Goal: Transaction & Acquisition: Purchase product/service

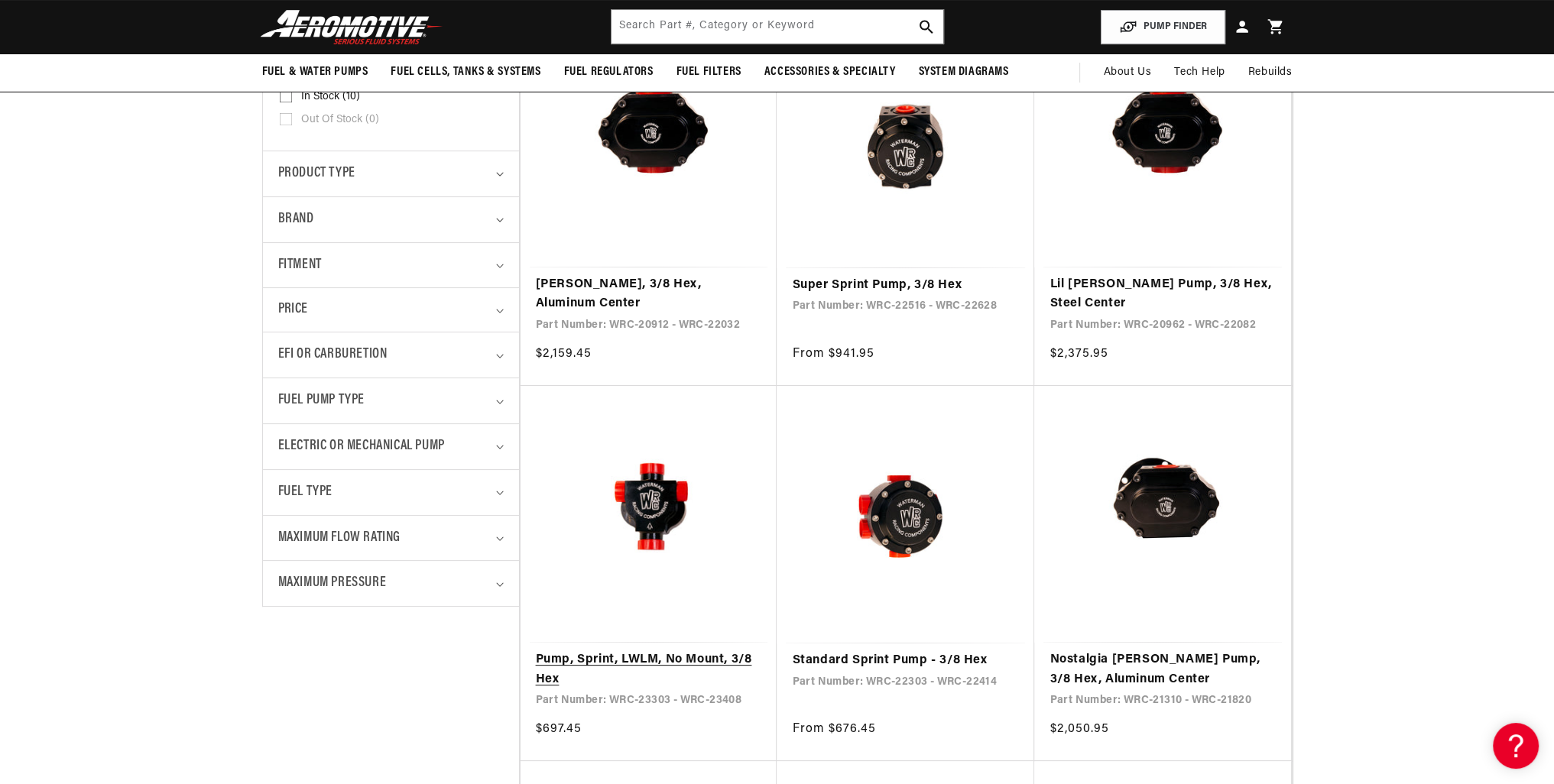
click at [645, 650] on link "Pump, Sprint, LWLM, No Mount, 3/8 Hex" at bounding box center [649, 670] width 226 height 39
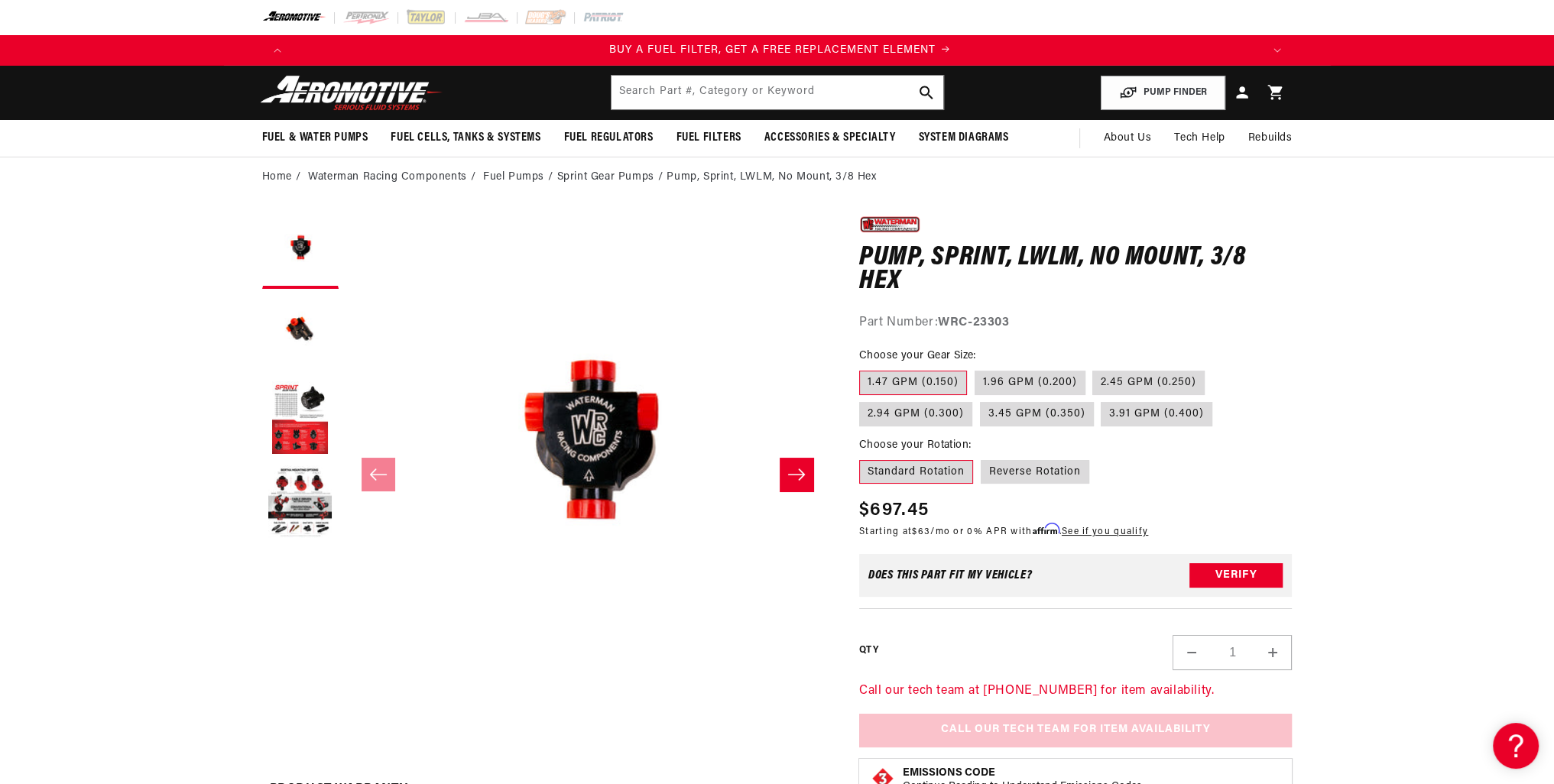
scroll to position [0, 969]
click at [307, 324] on button "Load image 2 in gallery view" at bounding box center [299, 334] width 76 height 76
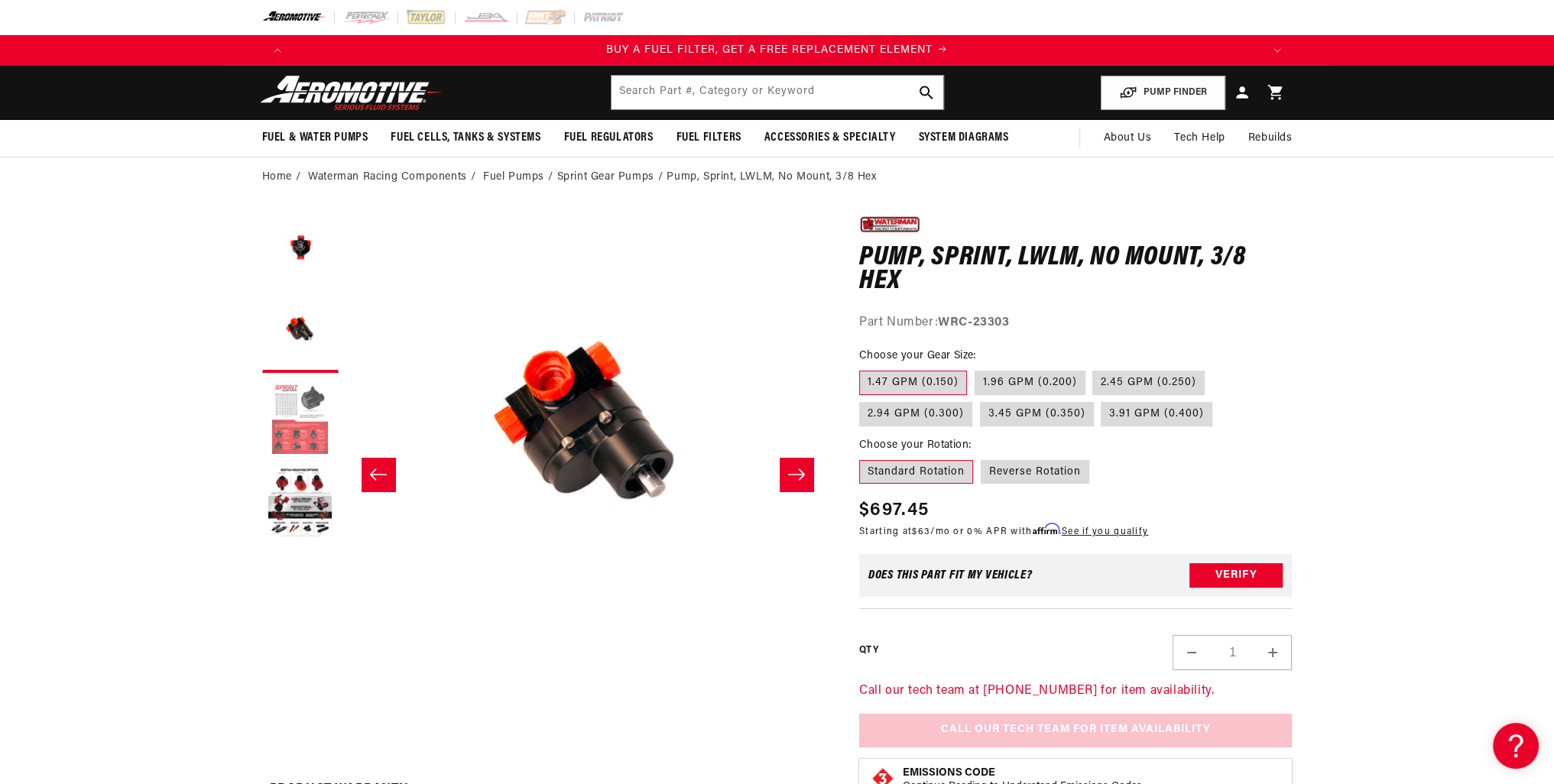
click at [304, 401] on button "Load image 3 in gallery view" at bounding box center [299, 418] width 76 height 76
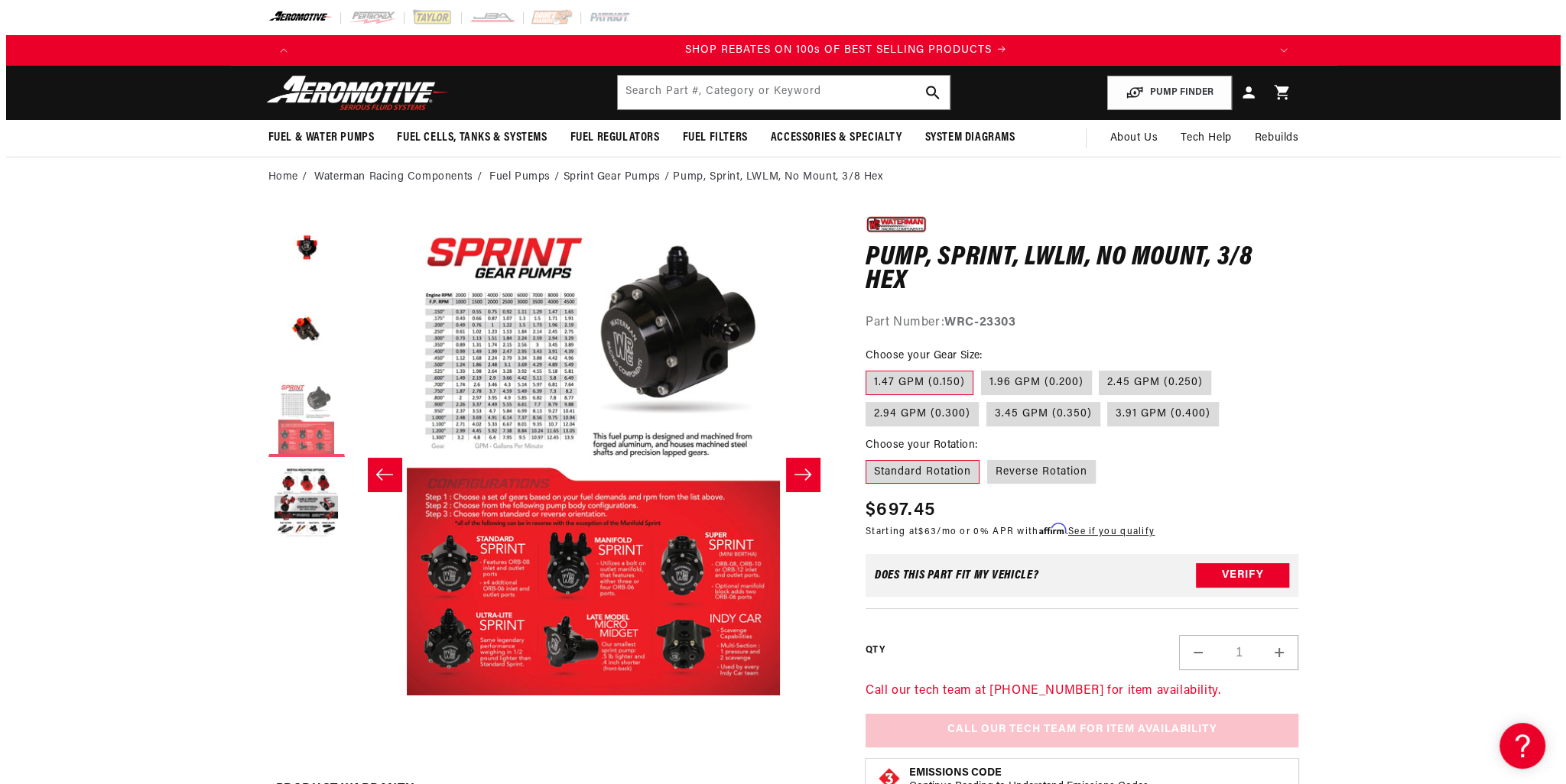
scroll to position [0, 1938]
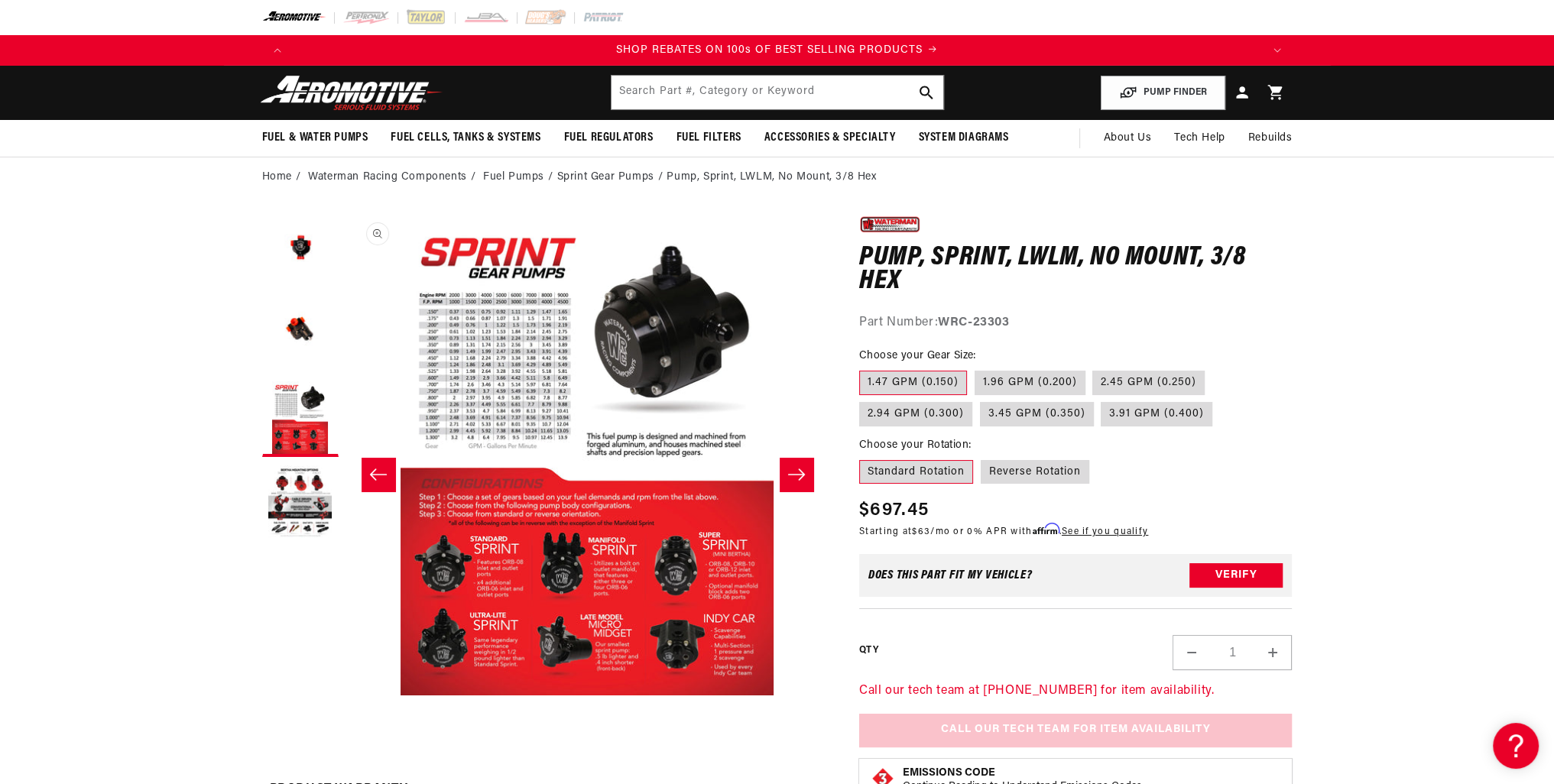
click at [345, 695] on button "Open media 3 in modal" at bounding box center [345, 695] width 0 height 0
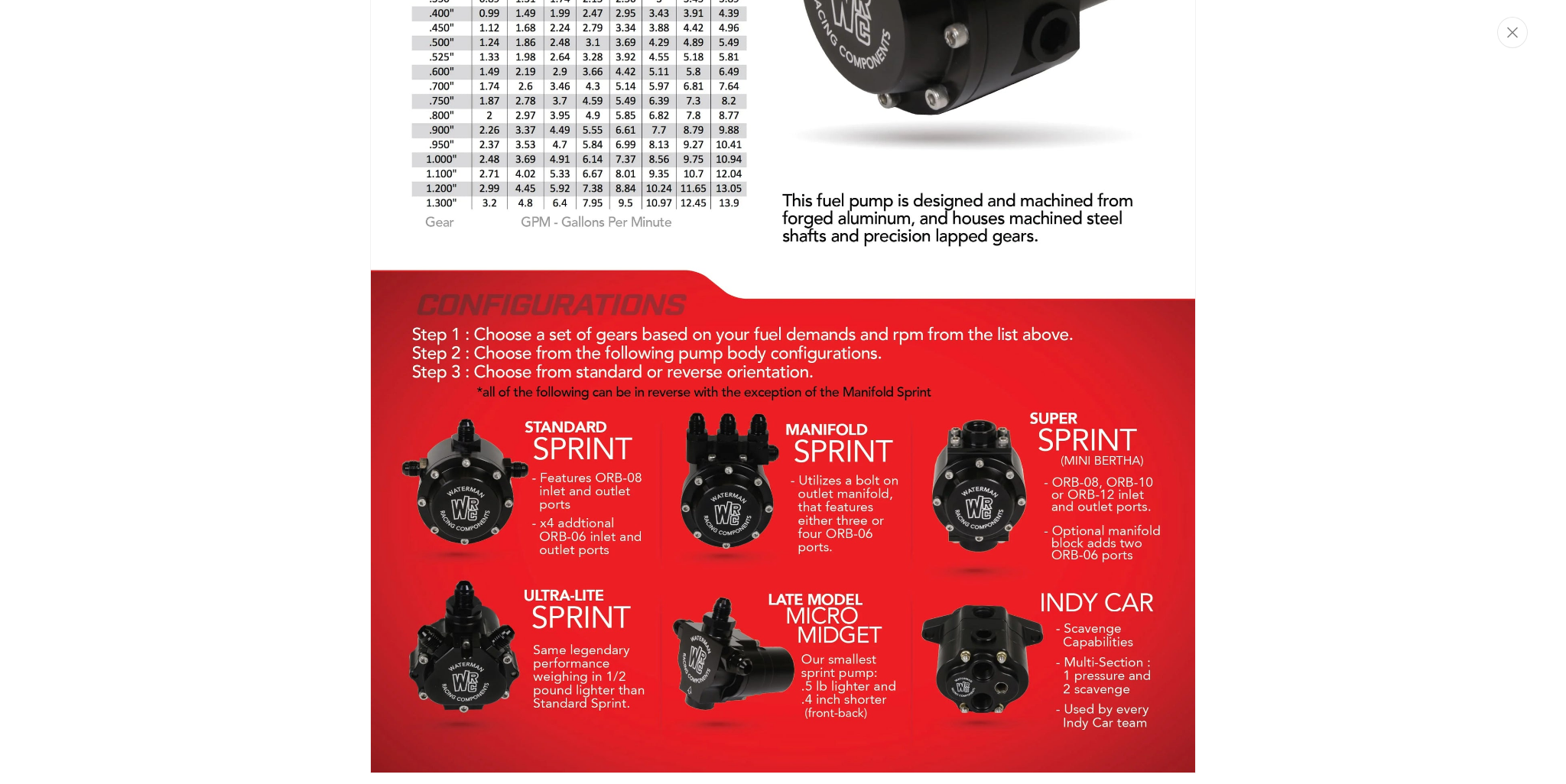
scroll to position [0, 0]
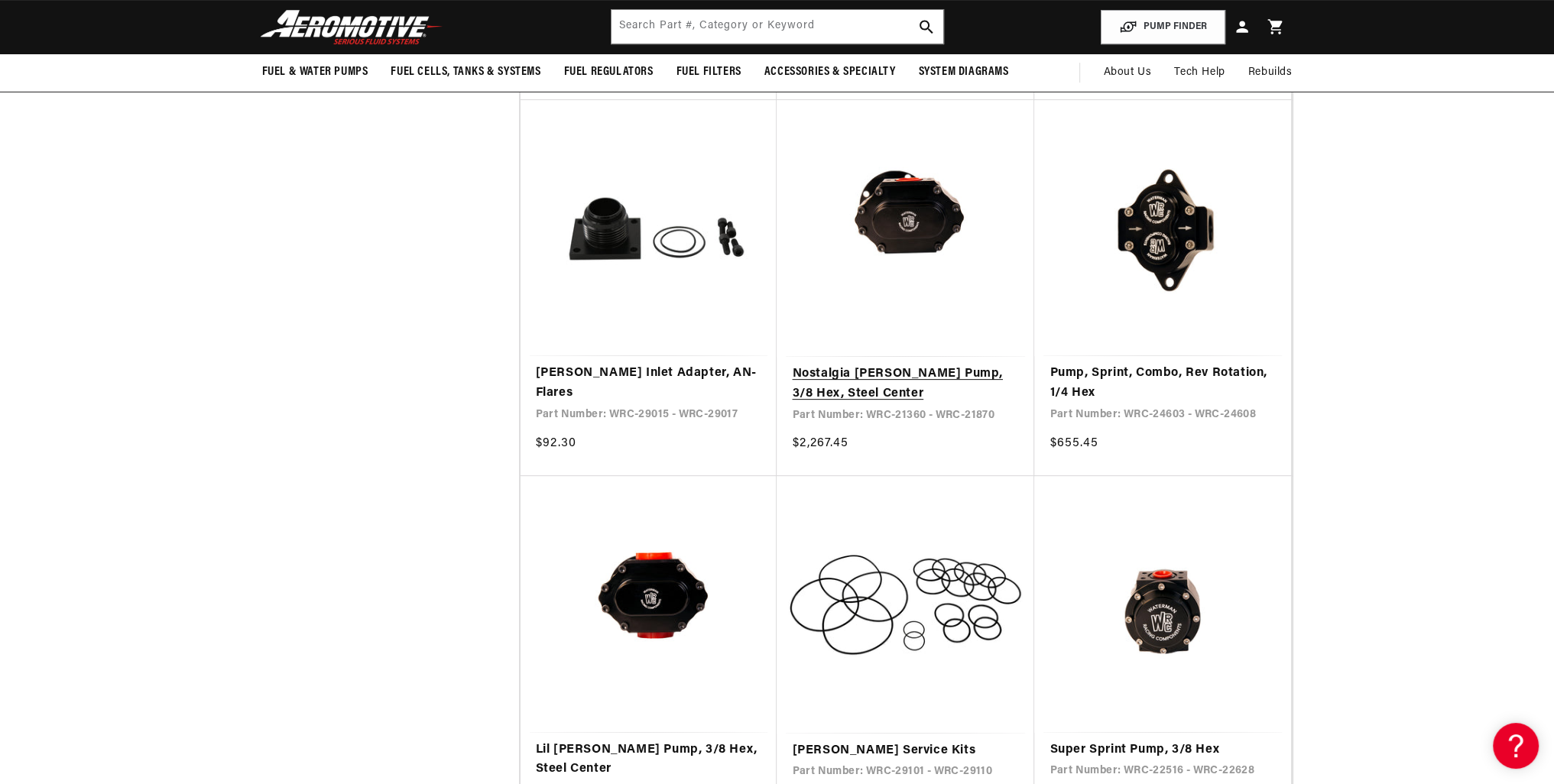
scroll to position [459, 0]
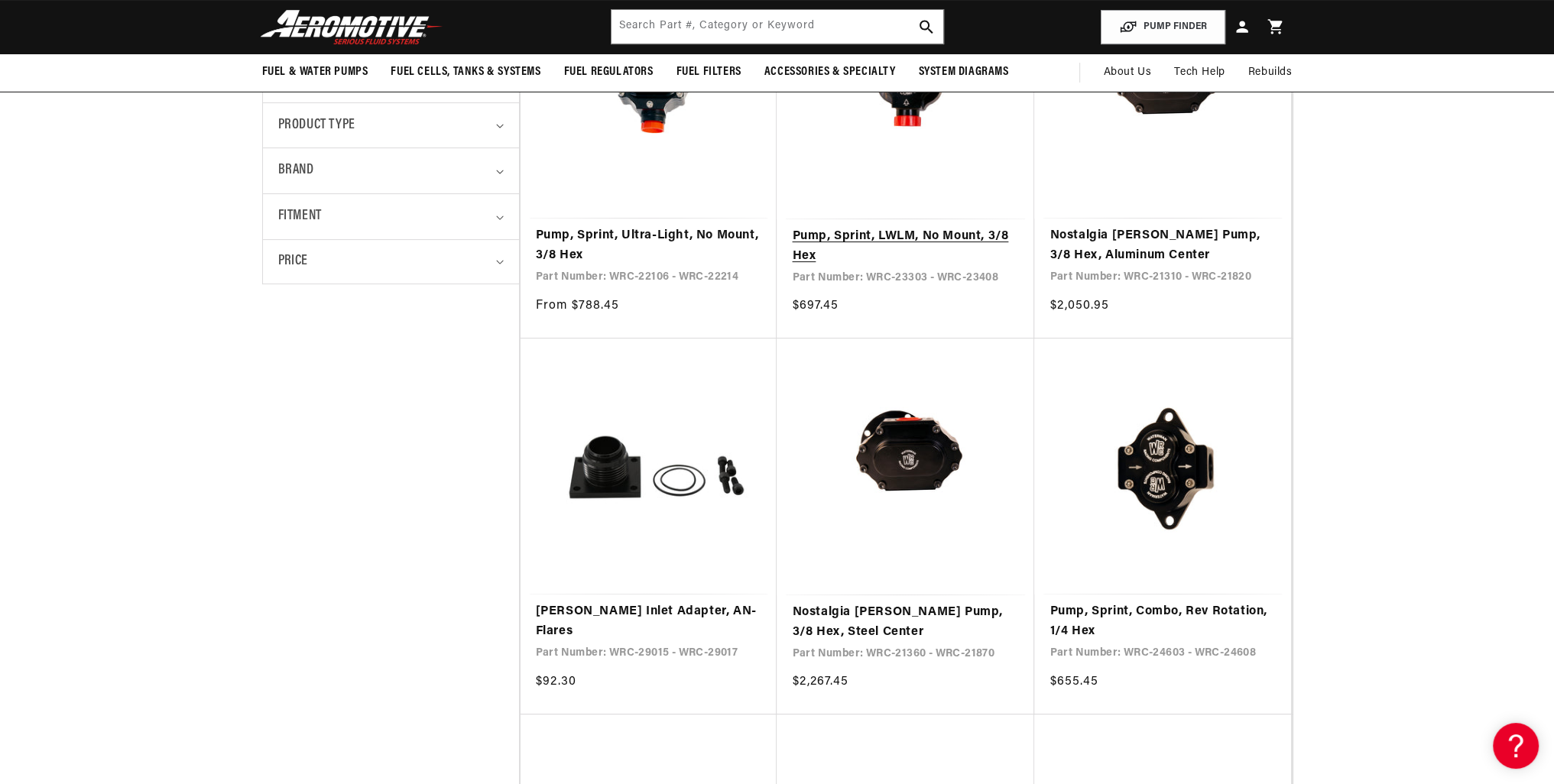
click at [905, 227] on link "Pump, Sprint, LWLM, No Mount, 3/8 Hex" at bounding box center [905, 246] width 227 height 39
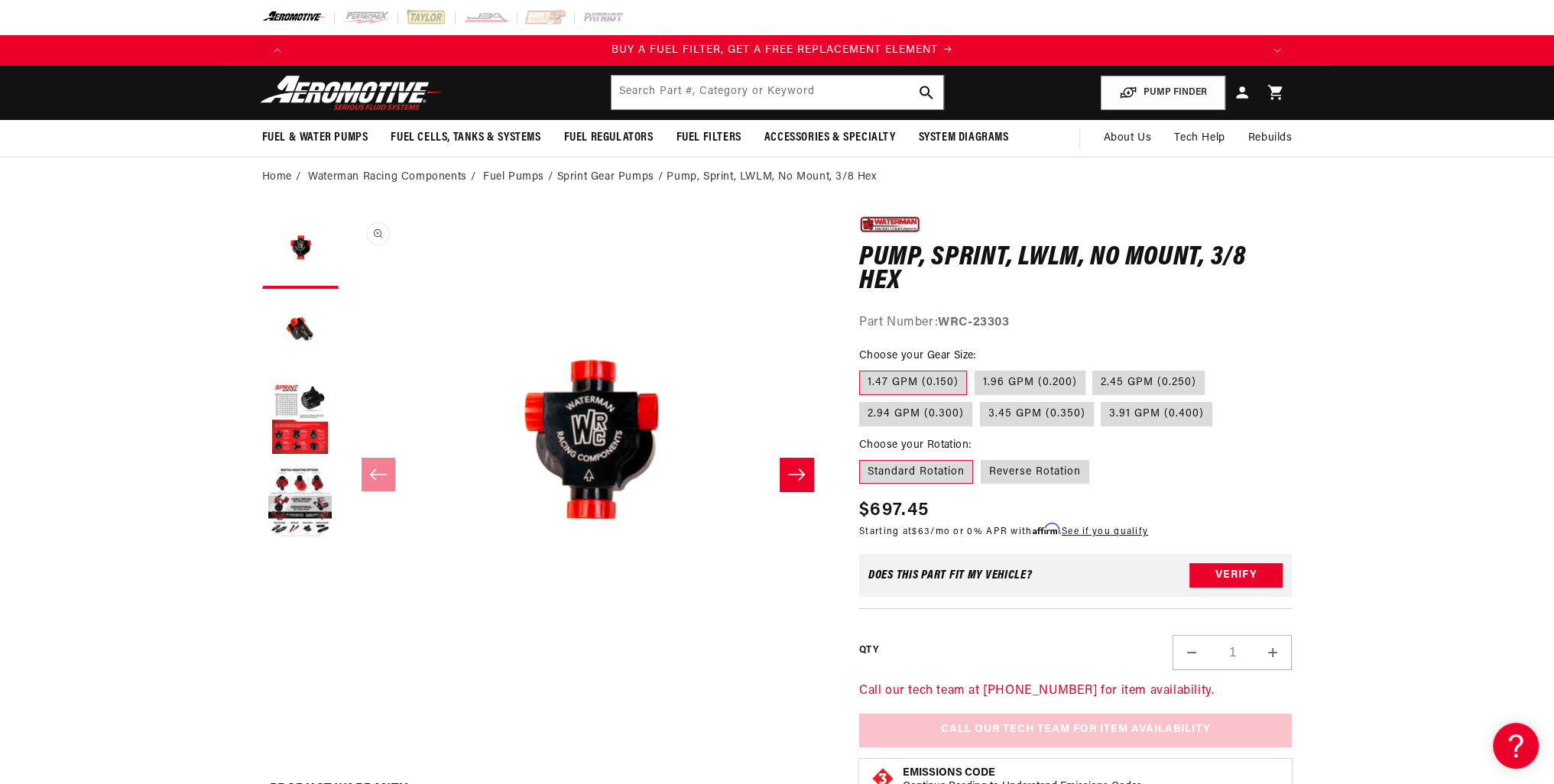
scroll to position [0, 969]
click at [907, 377] on label "1.47 GPM (0.150)" at bounding box center [913, 382] width 108 height 24
click at [863, 368] on input "1.47 GPM (0.150)" at bounding box center [863, 367] width 1 height 1
click at [913, 380] on label "1.47 GPM (0.150)" at bounding box center [913, 382] width 108 height 24
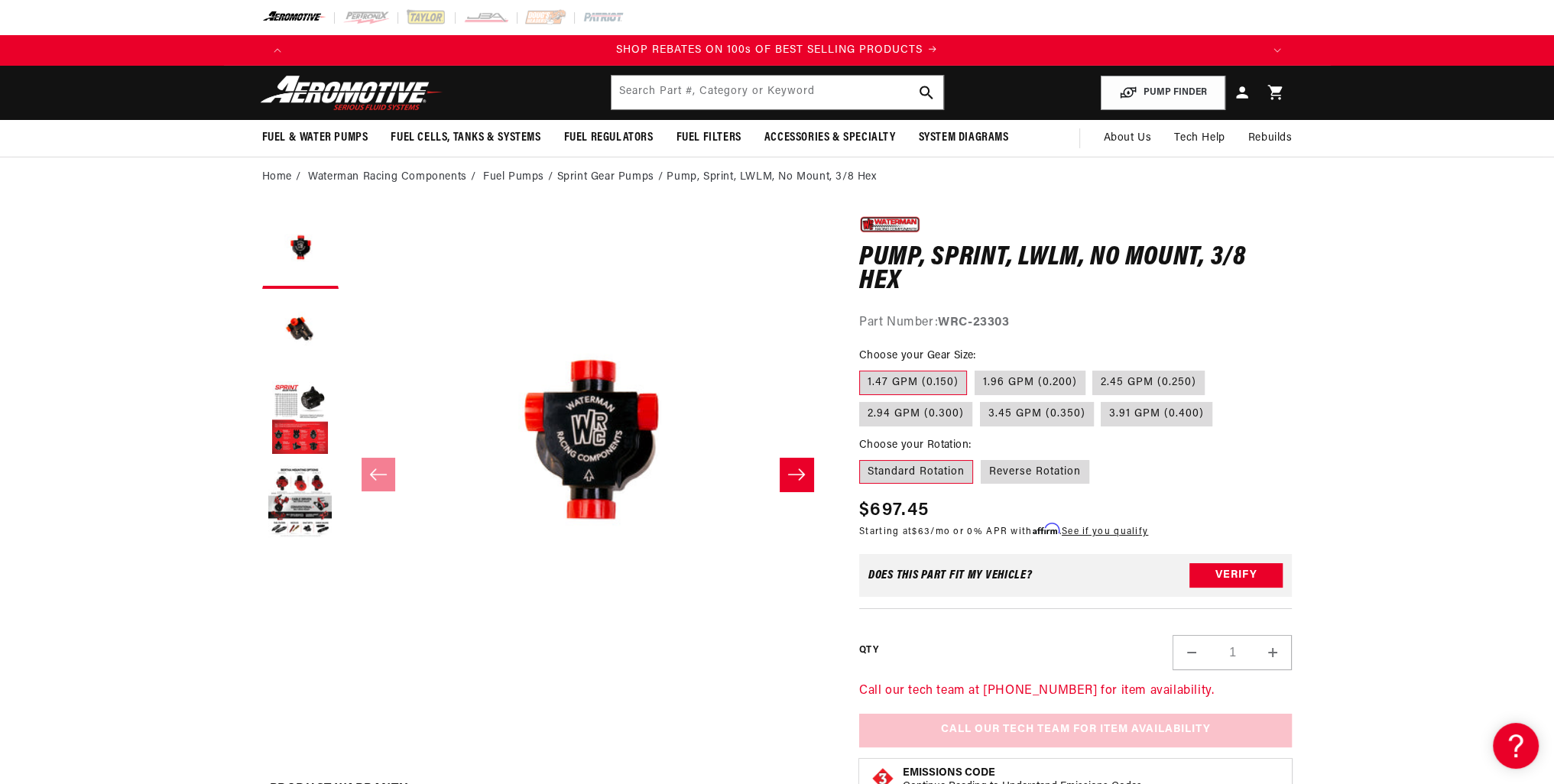
click at [863, 368] on input "1.47 GPM (0.150)" at bounding box center [863, 367] width 1 height 1
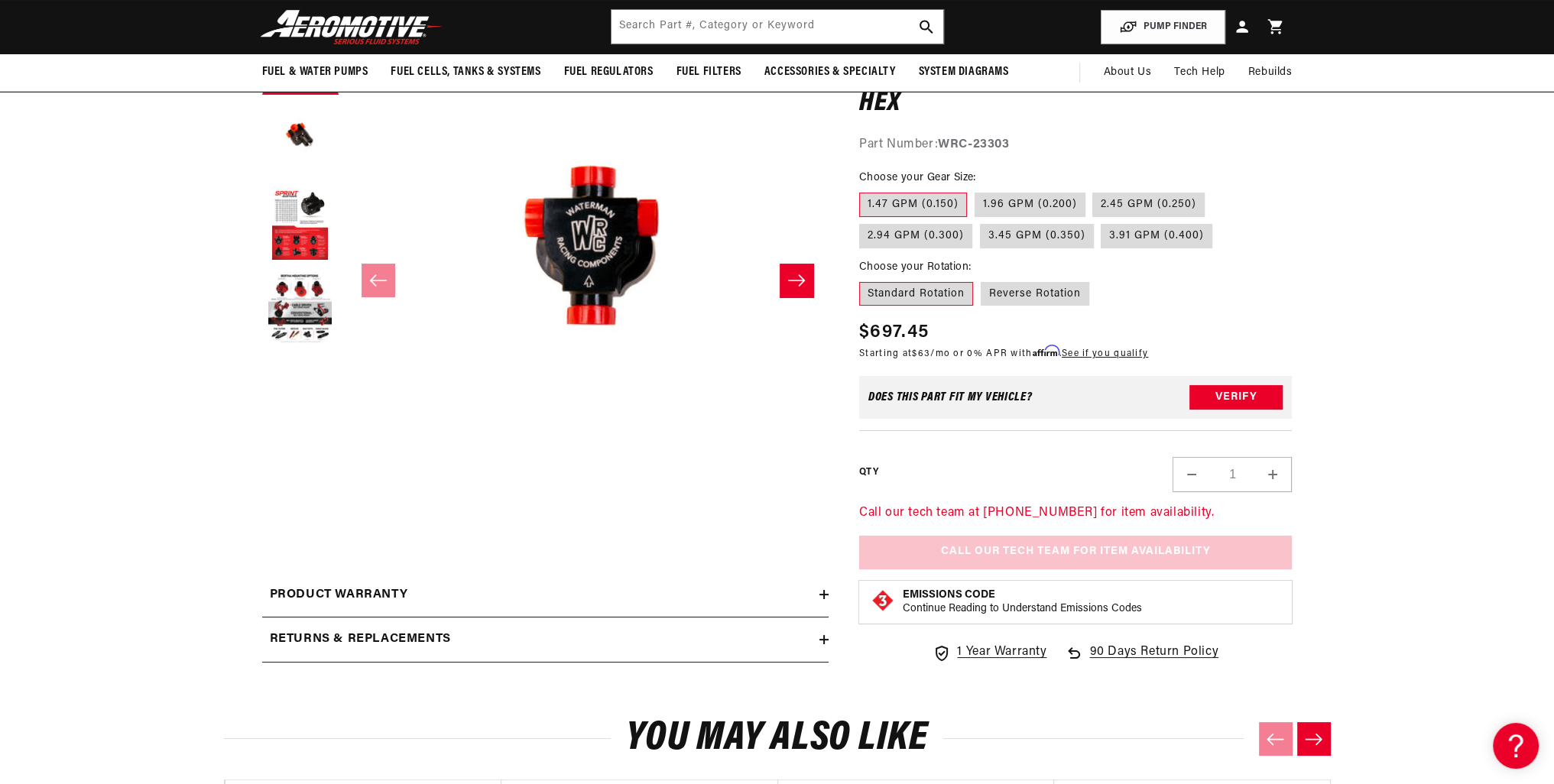
scroll to position [153, 0]
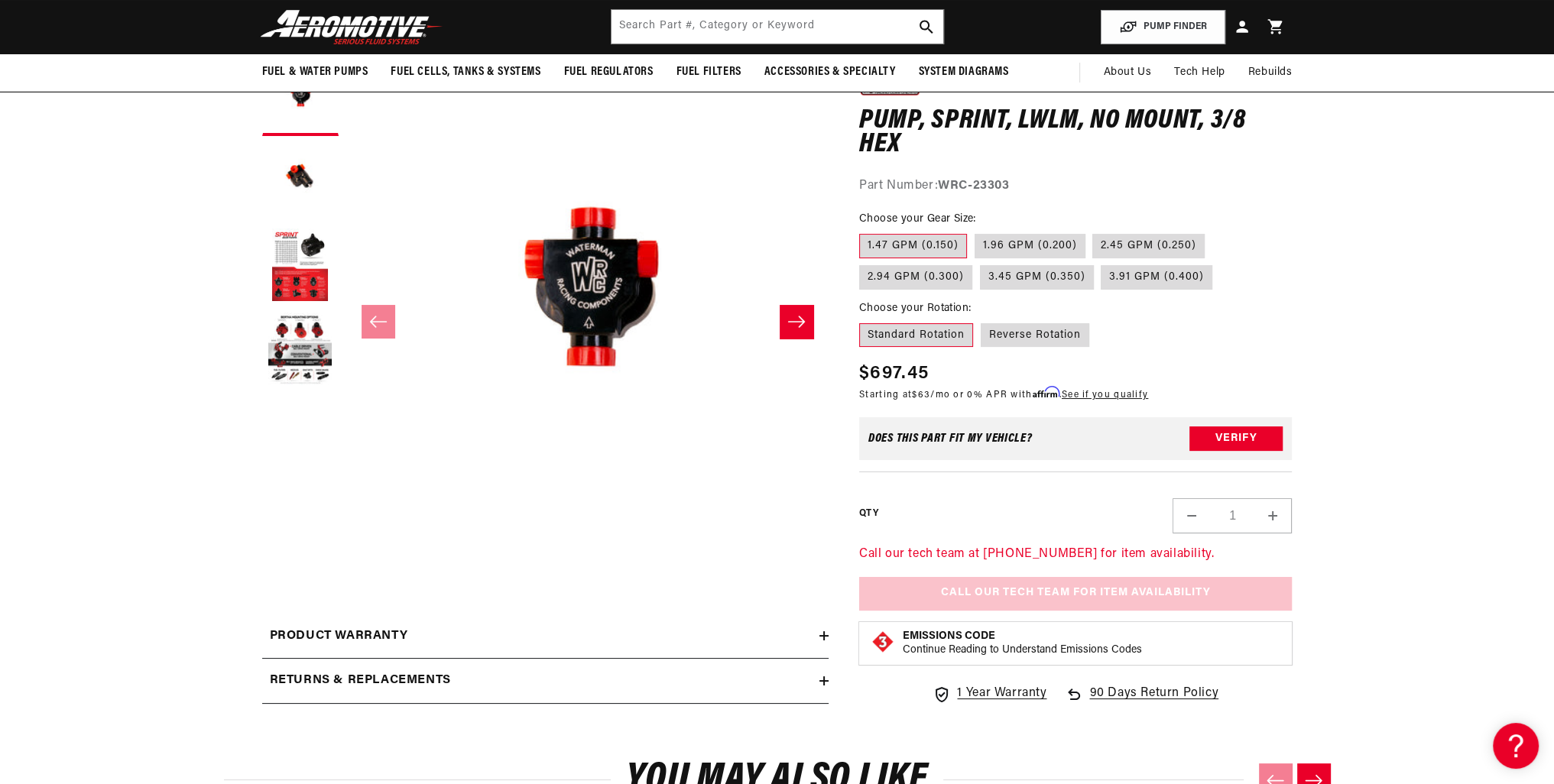
click at [884, 335] on label "Standard Rotation" at bounding box center [916, 335] width 114 height 24
click at [863, 321] on input "Standard Rotation" at bounding box center [863, 320] width 1 height 1
click at [1012, 334] on label "Reverse Rotation" at bounding box center [1034, 335] width 109 height 24
click at [981, 321] on input "Reverse Rotation" at bounding box center [981, 320] width 1 height 1
radio input "true"
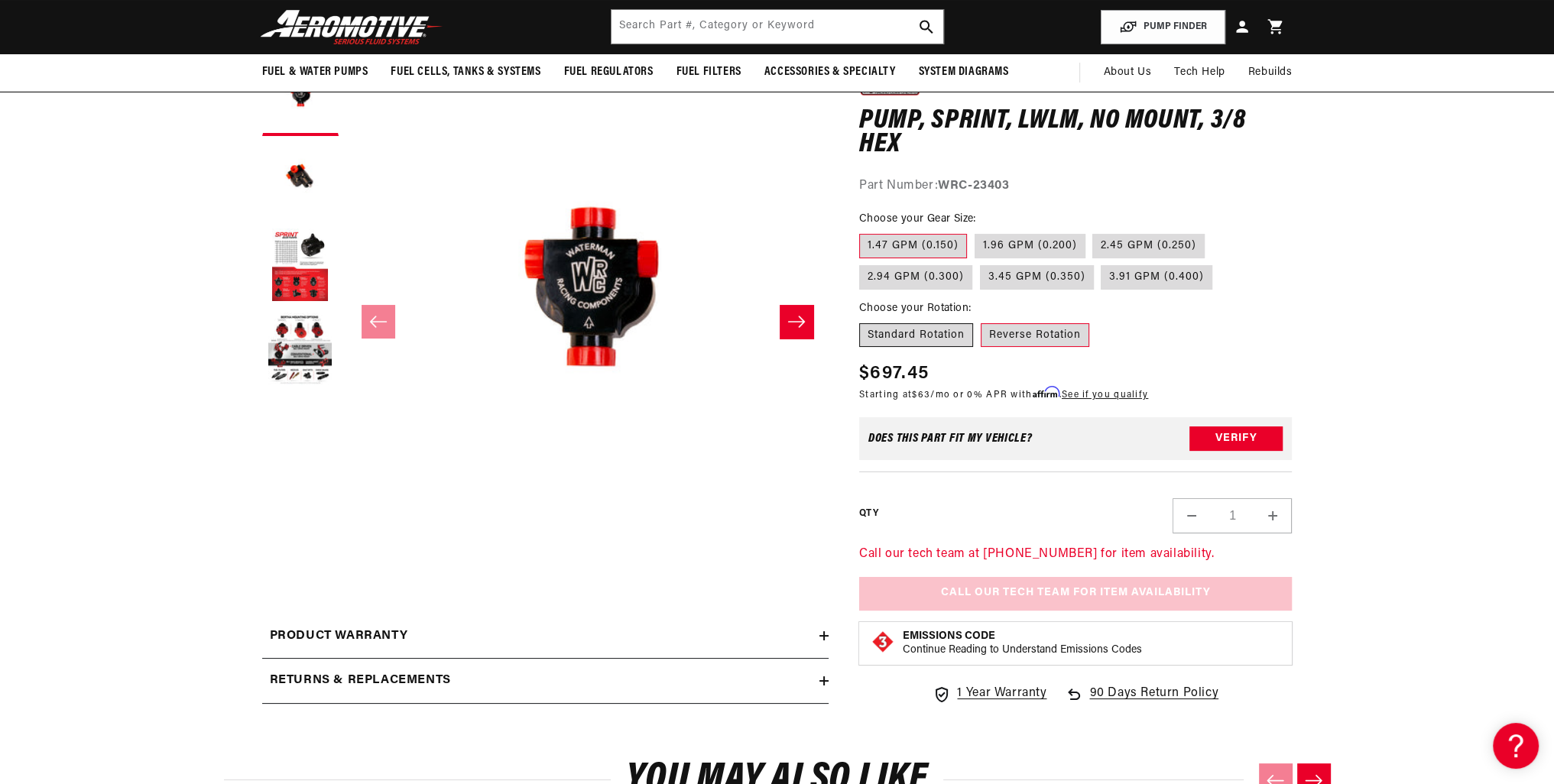
click at [919, 328] on label "Standard Rotation" at bounding box center [916, 335] width 114 height 24
click at [863, 321] on input "Standard Rotation" at bounding box center [863, 320] width 1 height 1
radio input "true"
click at [321, 264] on button "Load image 3 in gallery view" at bounding box center [299, 266] width 76 height 76
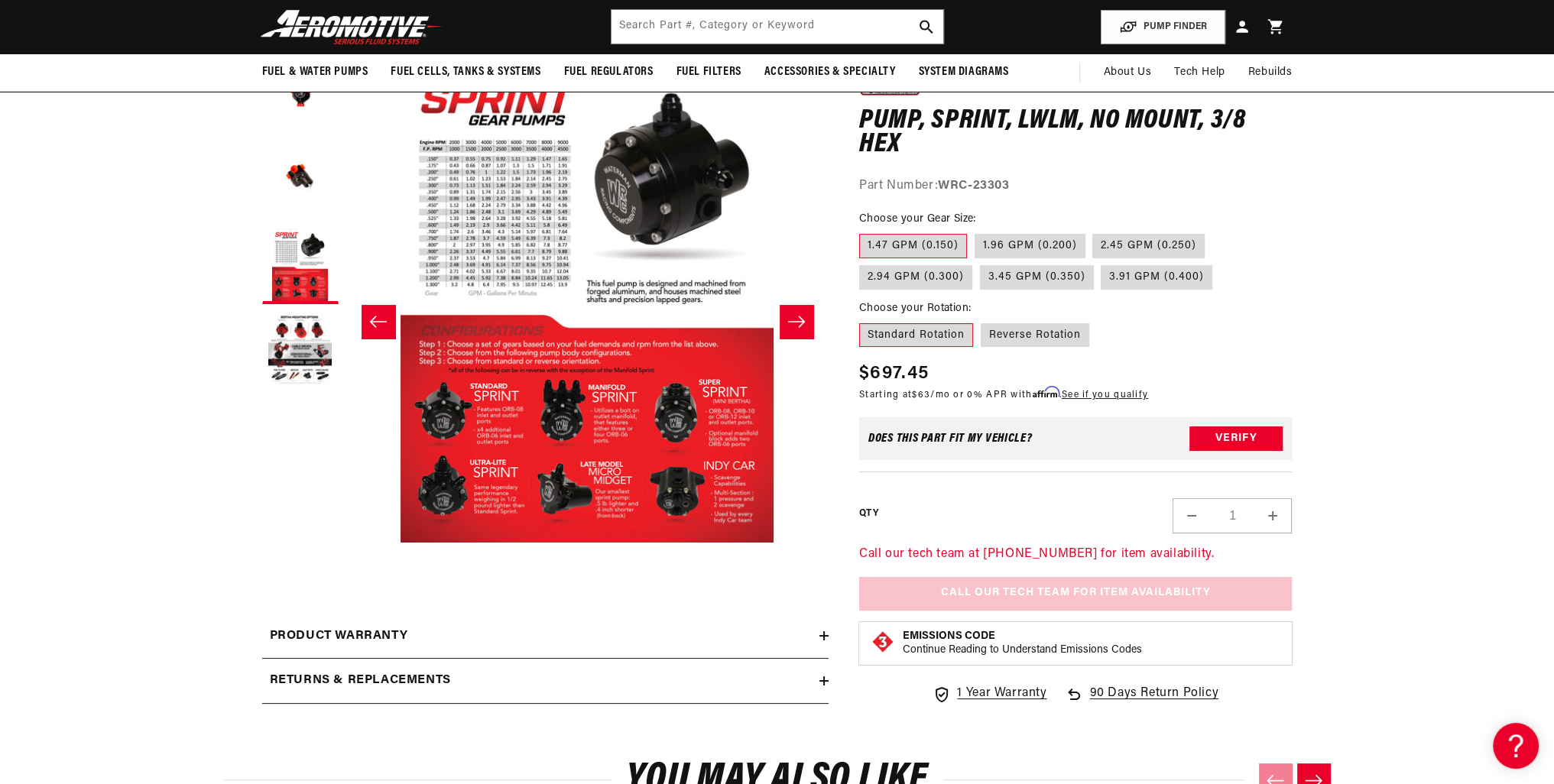
scroll to position [0, 1938]
click at [597, 556] on div "Watch Video" at bounding box center [587, 567] width 482 height 34
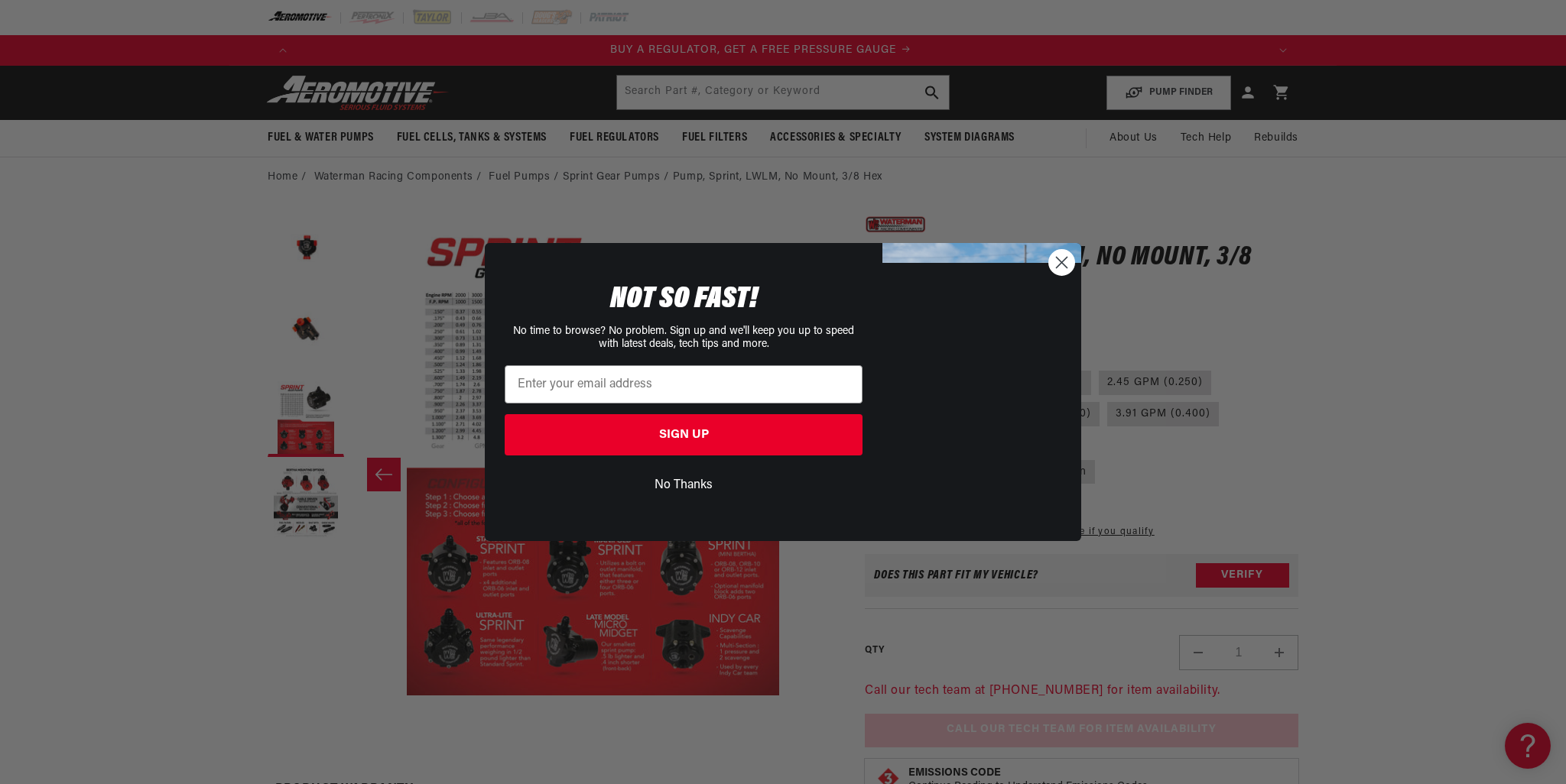
scroll to position [0, 2]
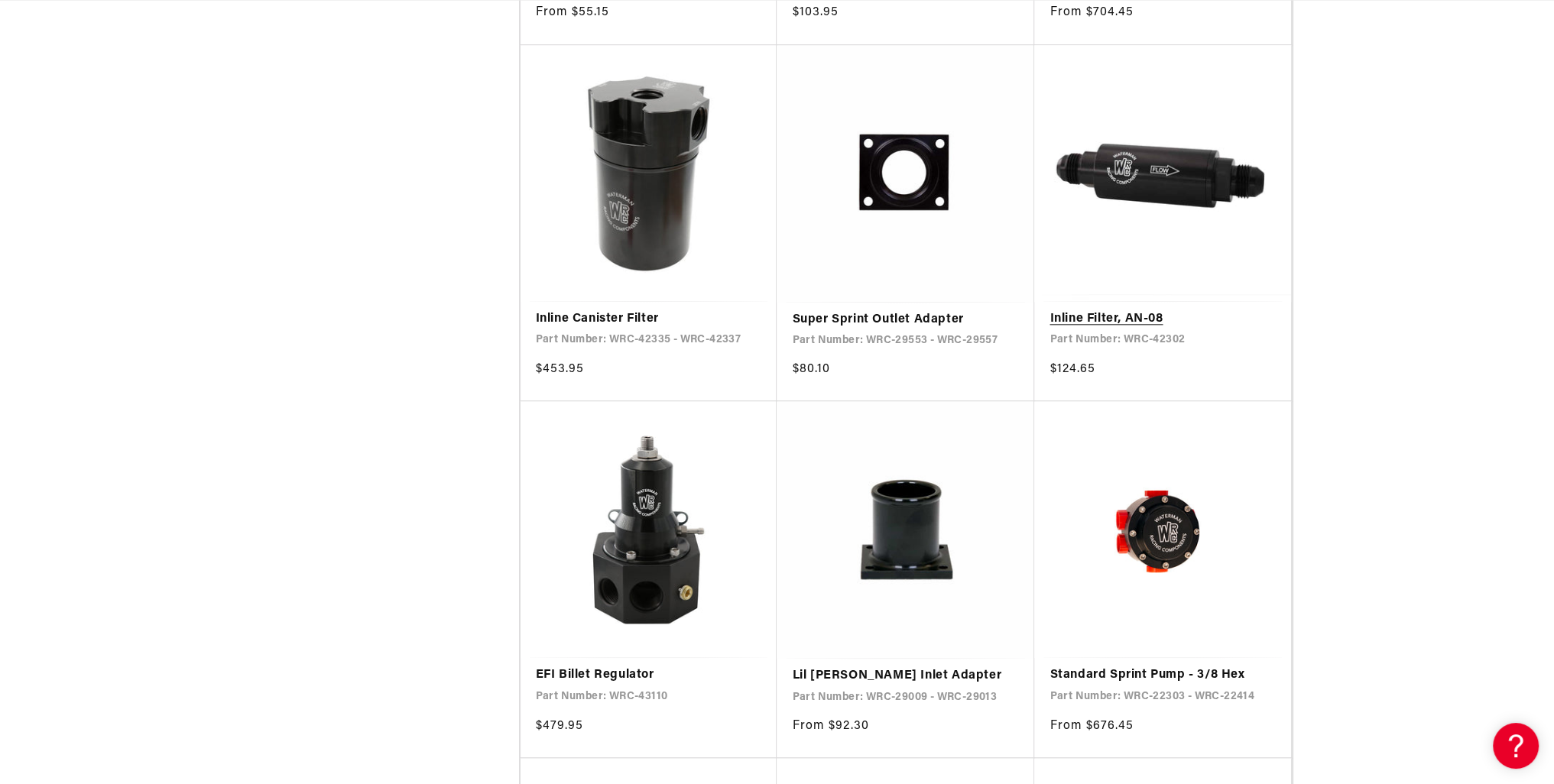
scroll to position [0, 2907]
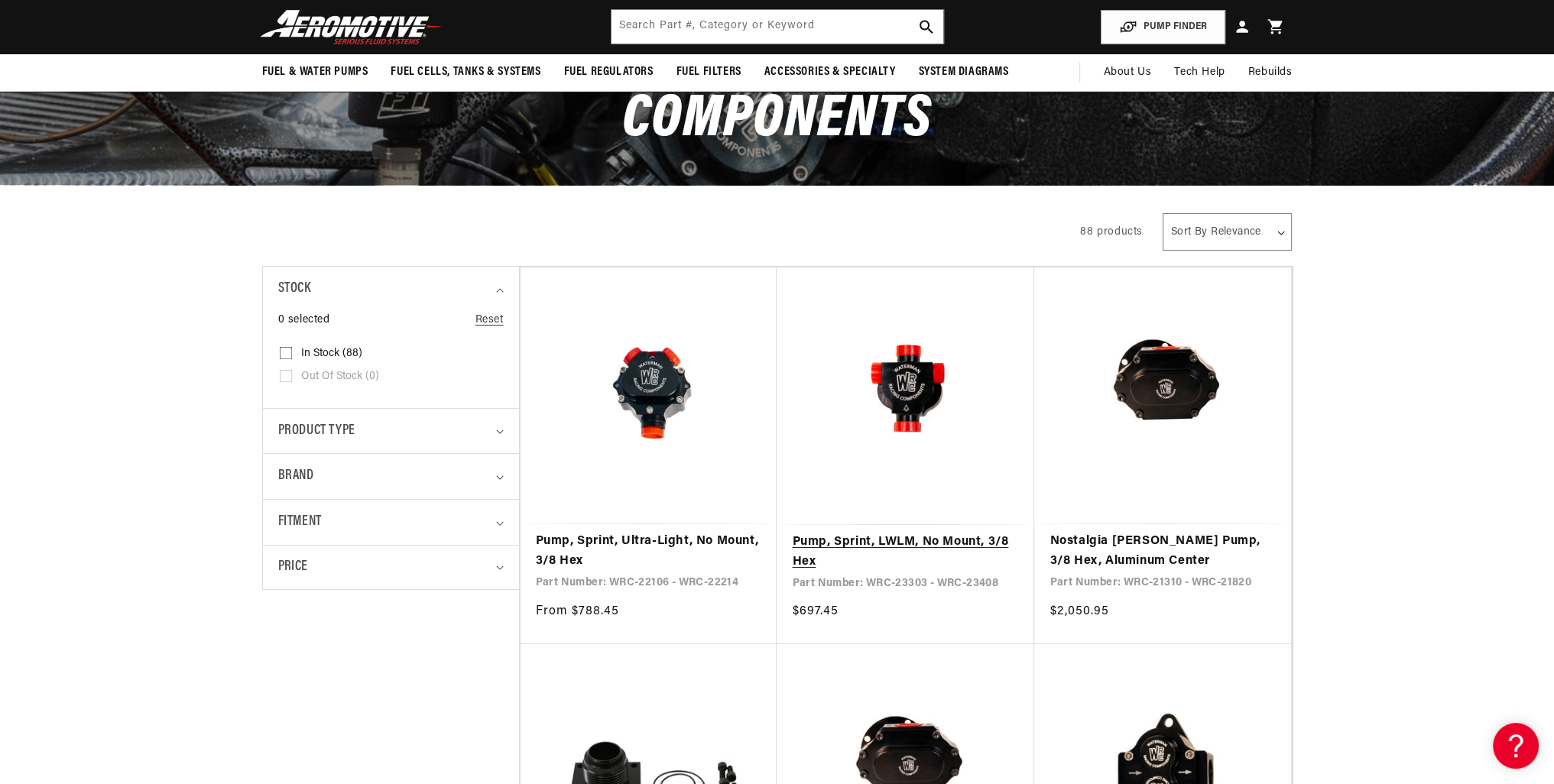
click at [899, 533] on link "Pump, Sprint, LWLM, No Mount, 3/8 Hex" at bounding box center [905, 552] width 227 height 39
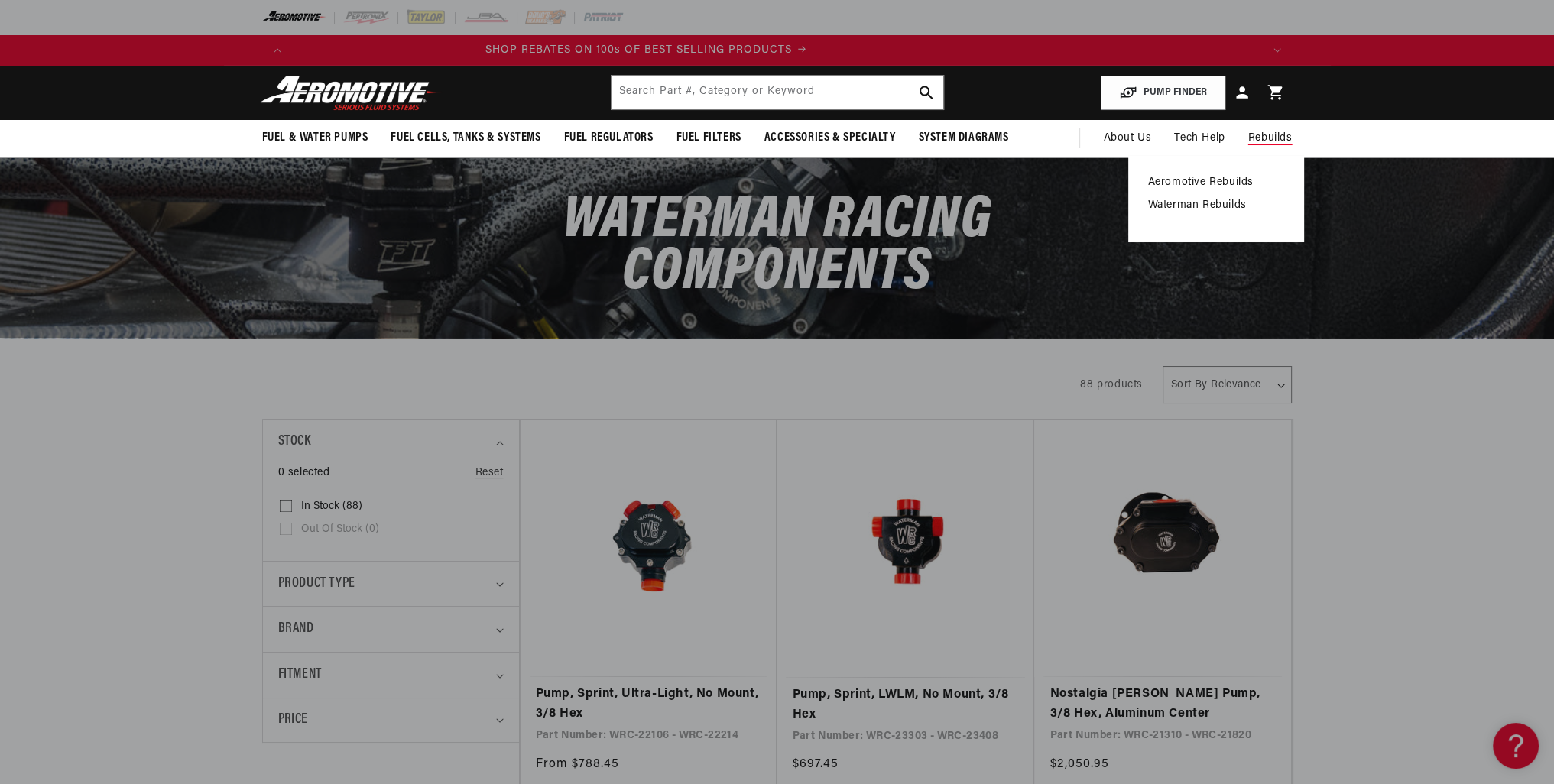
click at [1216, 197] on ul "Aeromotive Rebuilds Waterman Rebuilds" at bounding box center [1215, 194] width 136 height 37
click at [1210, 202] on link "Waterman Rebuilds" at bounding box center [1215, 205] width 136 height 13
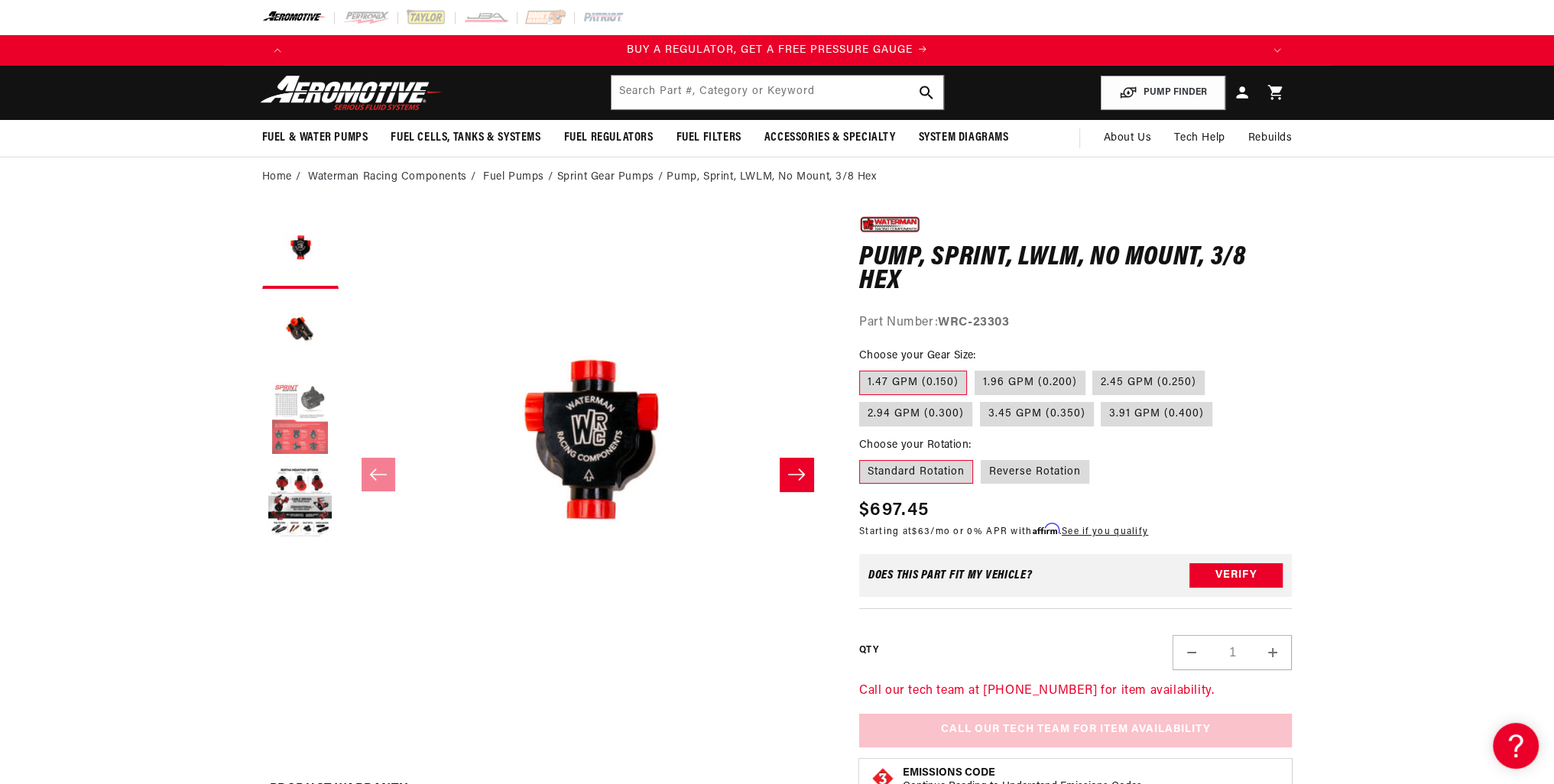
click at [316, 429] on button "Load image 3 in gallery view" at bounding box center [299, 418] width 76 height 76
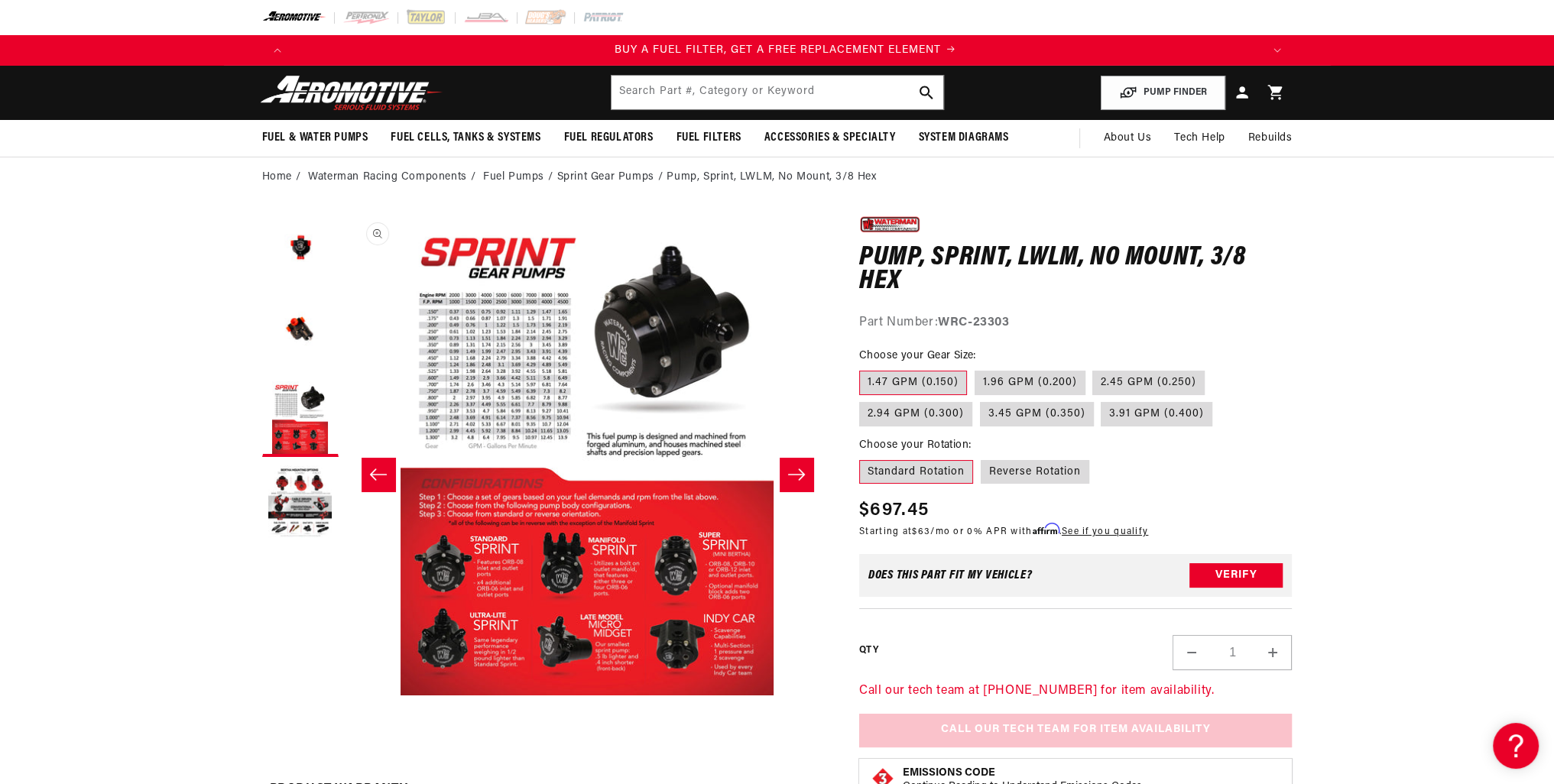
scroll to position [0, 969]
click at [345, 695] on button "Open media 3 in modal" at bounding box center [345, 695] width 0 height 0
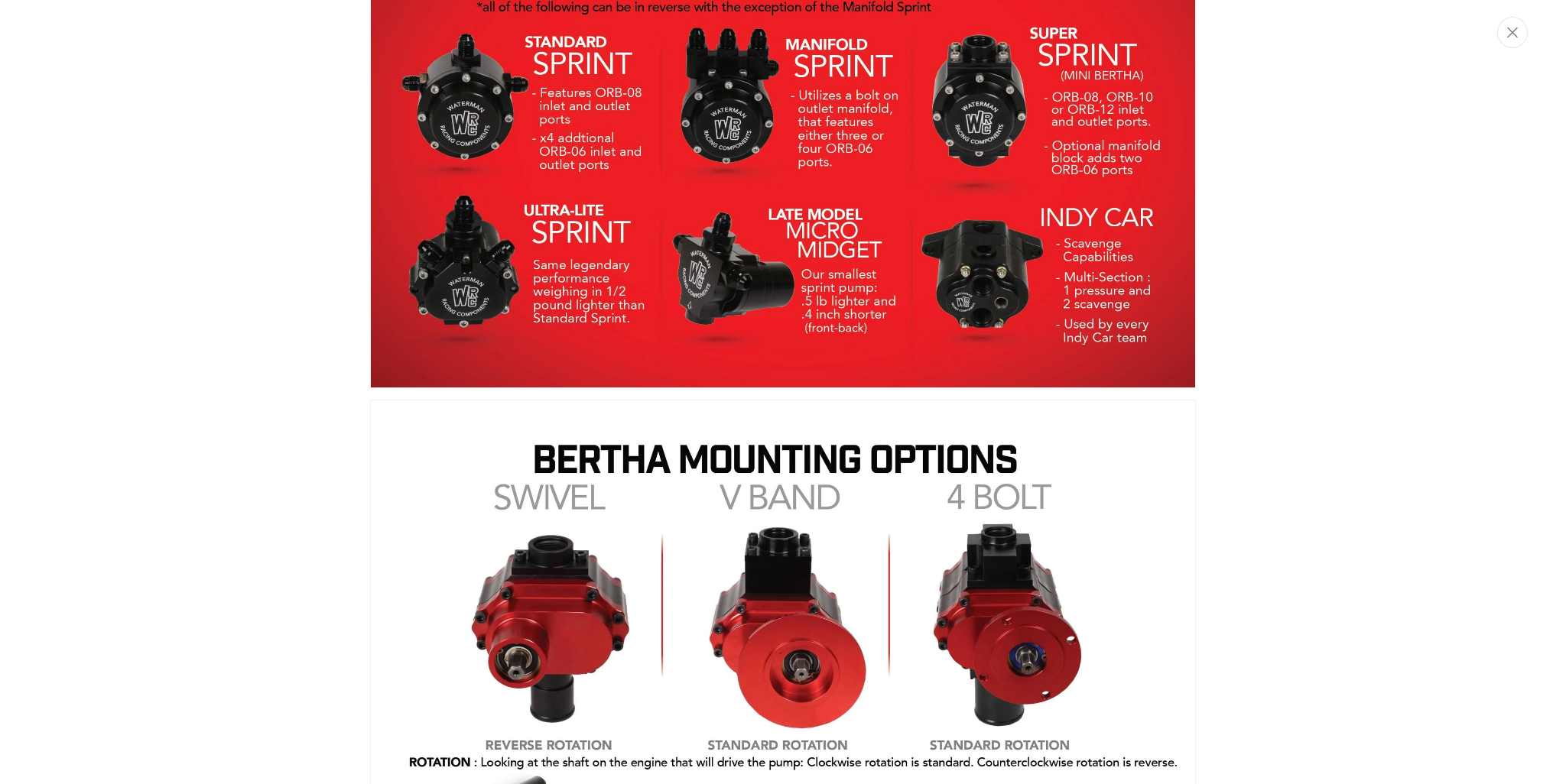
scroll to position [2096, 0]
